Goal: Task Accomplishment & Management: Manage account settings

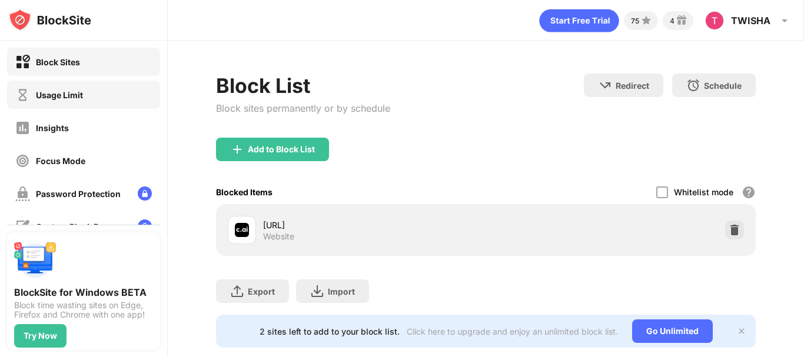
click at [89, 99] on div "Usage Limit" at bounding box center [83, 95] width 153 height 28
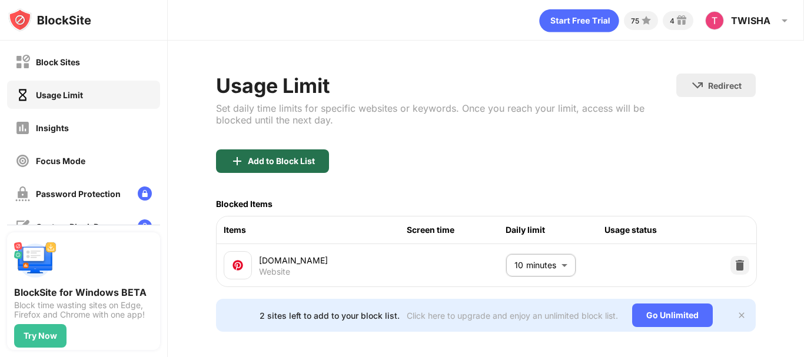
click at [283, 155] on div "Add to Block List" at bounding box center [272, 162] width 113 height 24
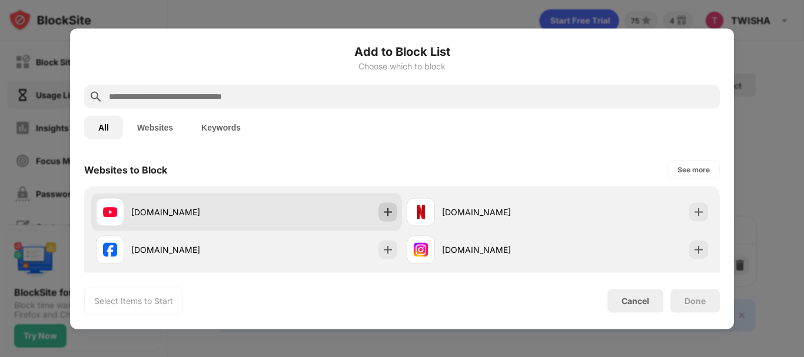
click at [382, 210] on img at bounding box center [388, 212] width 12 height 12
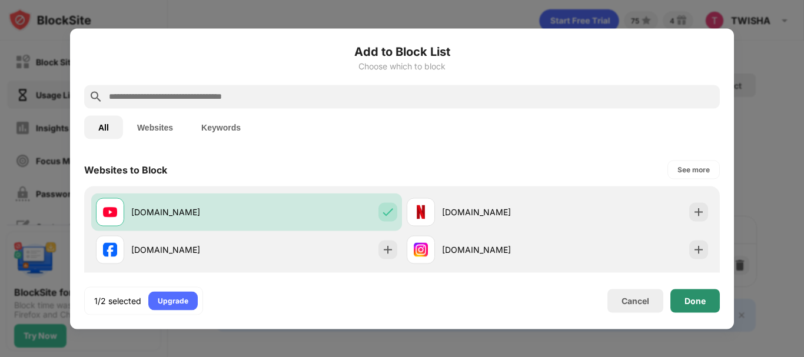
click at [703, 295] on div "Done" at bounding box center [695, 301] width 49 height 24
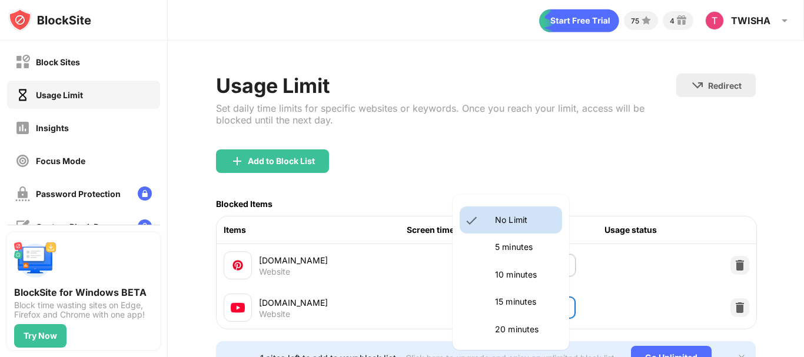
click at [545, 306] on body "Block Sites Usage Limit Insights Focus Mode Password Protection Custom Block Pa…" at bounding box center [402, 178] width 804 height 357
click at [535, 319] on li "20 minutes" at bounding box center [511, 329] width 102 height 27
type input "**"
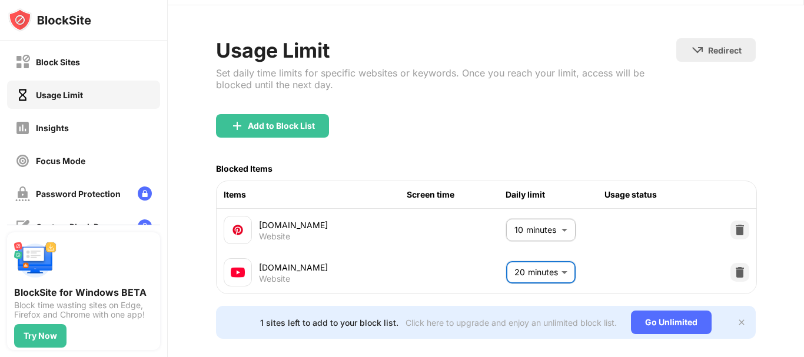
scroll to position [45, 0]
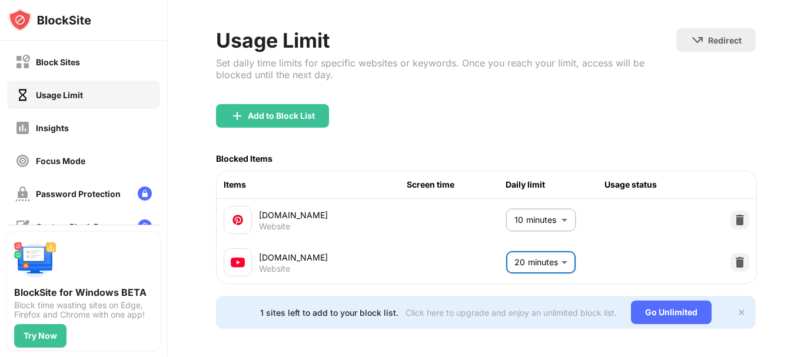
click at [737, 313] on img at bounding box center [741, 312] width 9 height 9
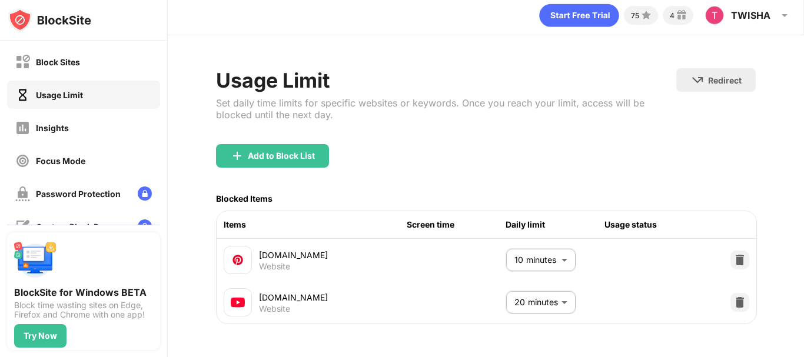
scroll to position [19, 0]
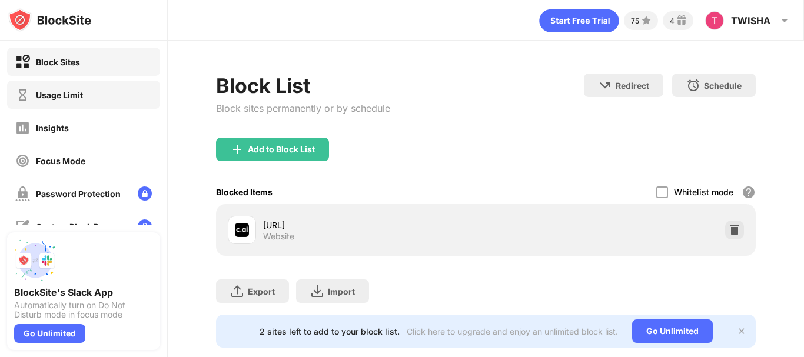
click at [127, 91] on div "Usage Limit" at bounding box center [83, 95] width 153 height 28
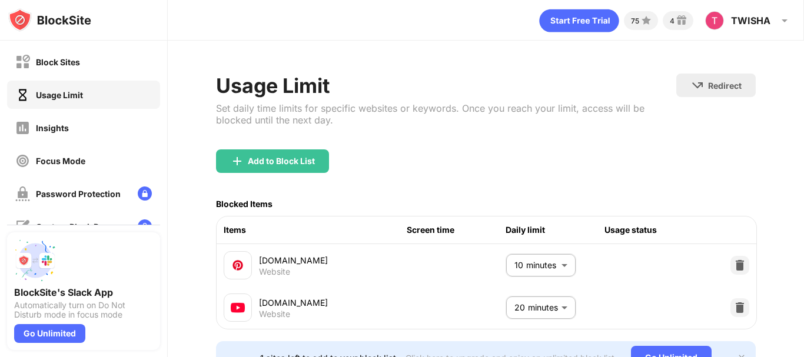
click at [622, 319] on div "[DOMAIN_NAME] Website 20 minutes ** ​" at bounding box center [487, 308] width 540 height 42
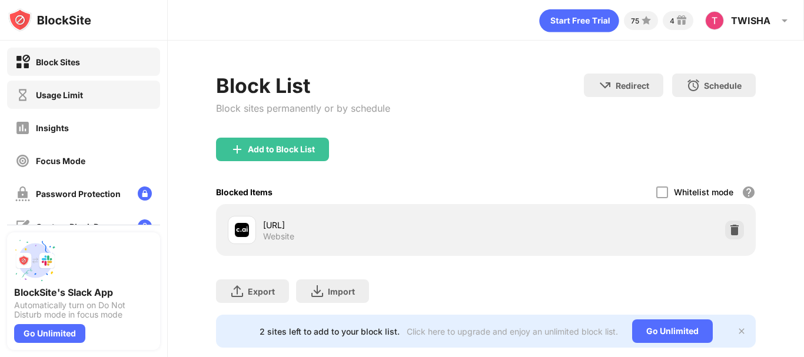
click at [102, 91] on div "Usage Limit" at bounding box center [83, 95] width 153 height 28
